Goal: Information Seeking & Learning: Learn about a topic

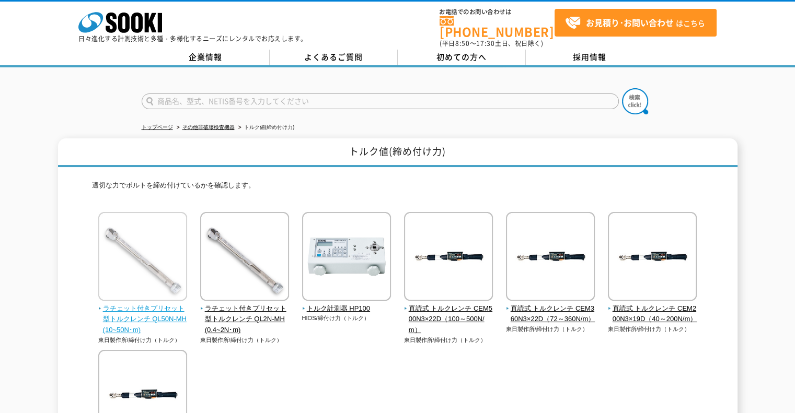
click at [154, 309] on span "ラチェット付きプリセット型トルクレンチ QL50N-MH(10~50N･m)" at bounding box center [142, 320] width 89 height 32
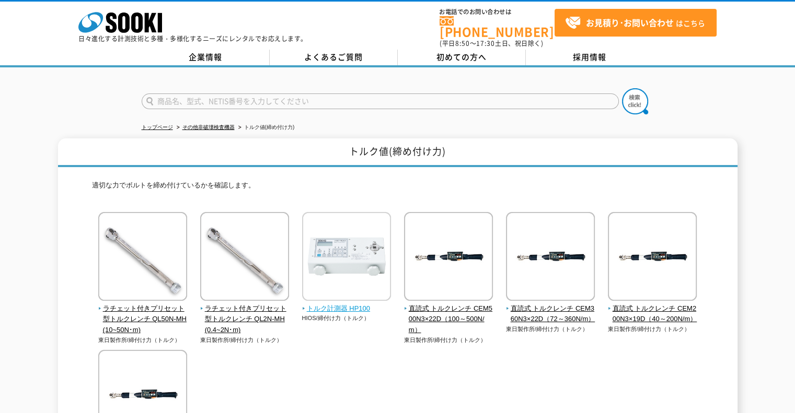
click at [334, 304] on span "トルク計測器 HP100" at bounding box center [346, 309] width 89 height 11
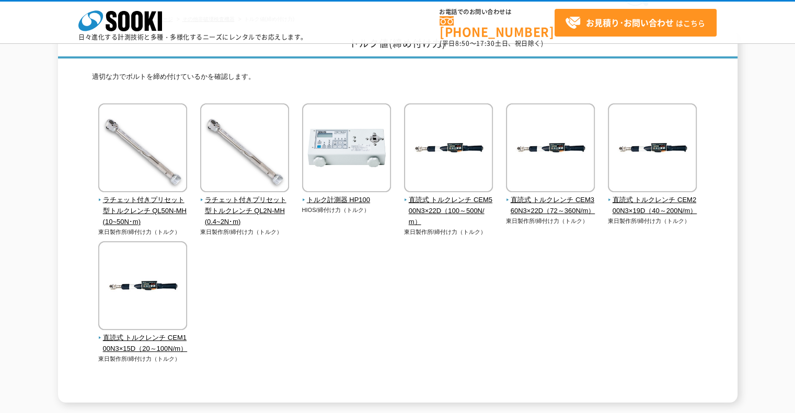
scroll to position [64, 0]
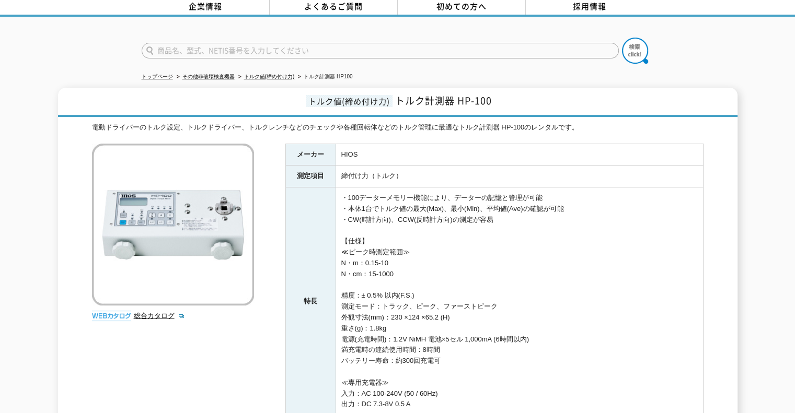
scroll to position [52, 0]
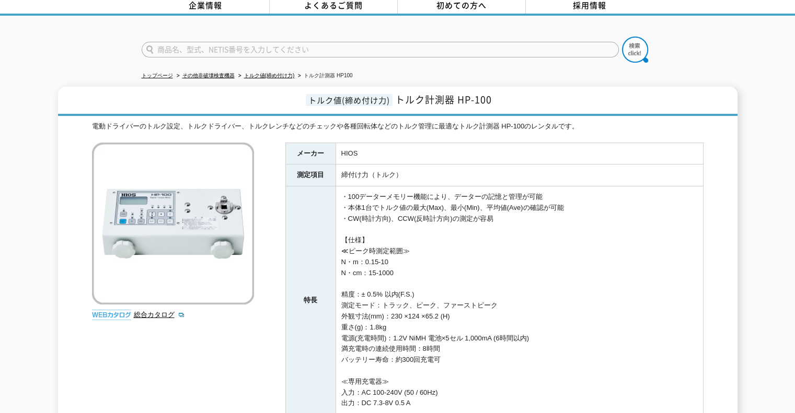
click at [142, 298] on div "総合カタログ" at bounding box center [174, 234] width 165 height 183
click at [144, 311] on link "総合カタログ" at bounding box center [159, 315] width 51 height 8
